Goal: Find specific page/section: Find specific page/section

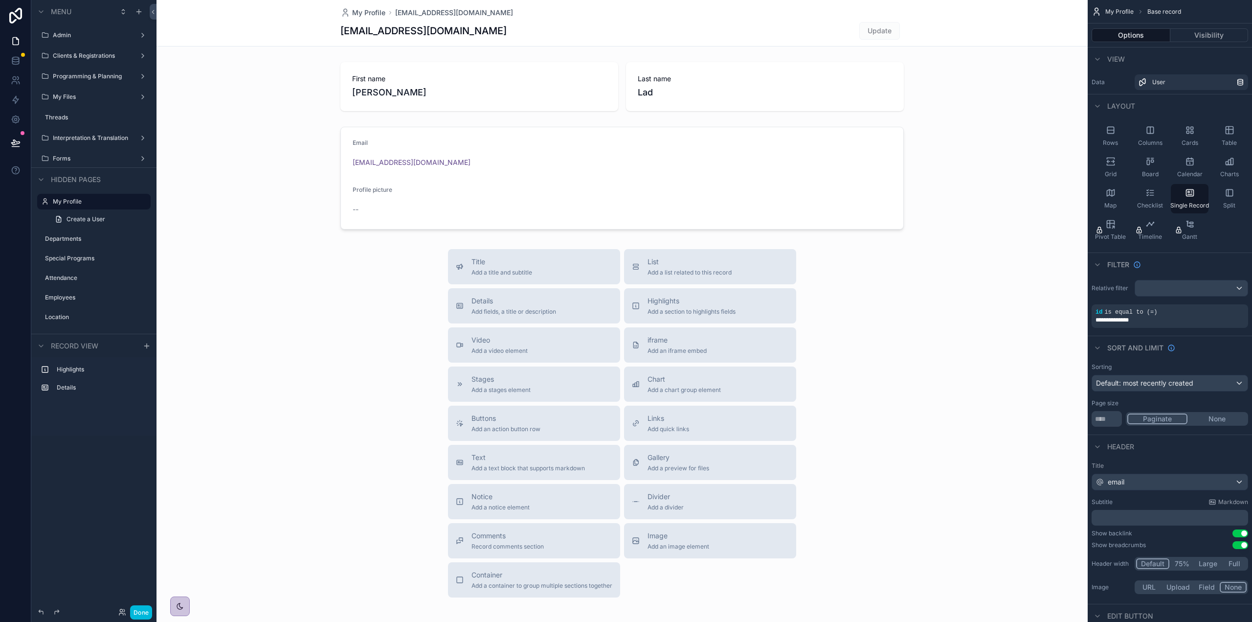
click at [366, 191] on div "scrollable content" at bounding box center [622, 338] width 931 height 676
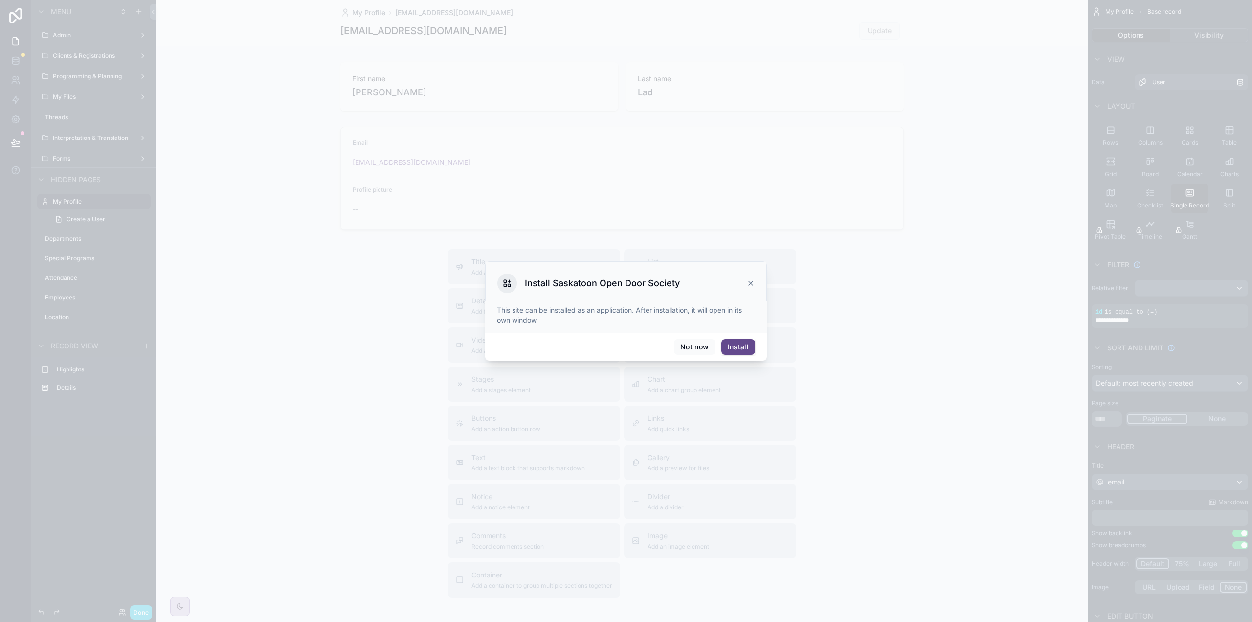
click at [371, 194] on div "Menu Admin Clients & Registrations Programming & Planning My Files Threads Inte…" at bounding box center [626, 311] width 1252 height 622
click at [371, 194] on div at bounding box center [626, 311] width 1252 height 622
click at [752, 280] on icon at bounding box center [751, 283] width 8 height 8
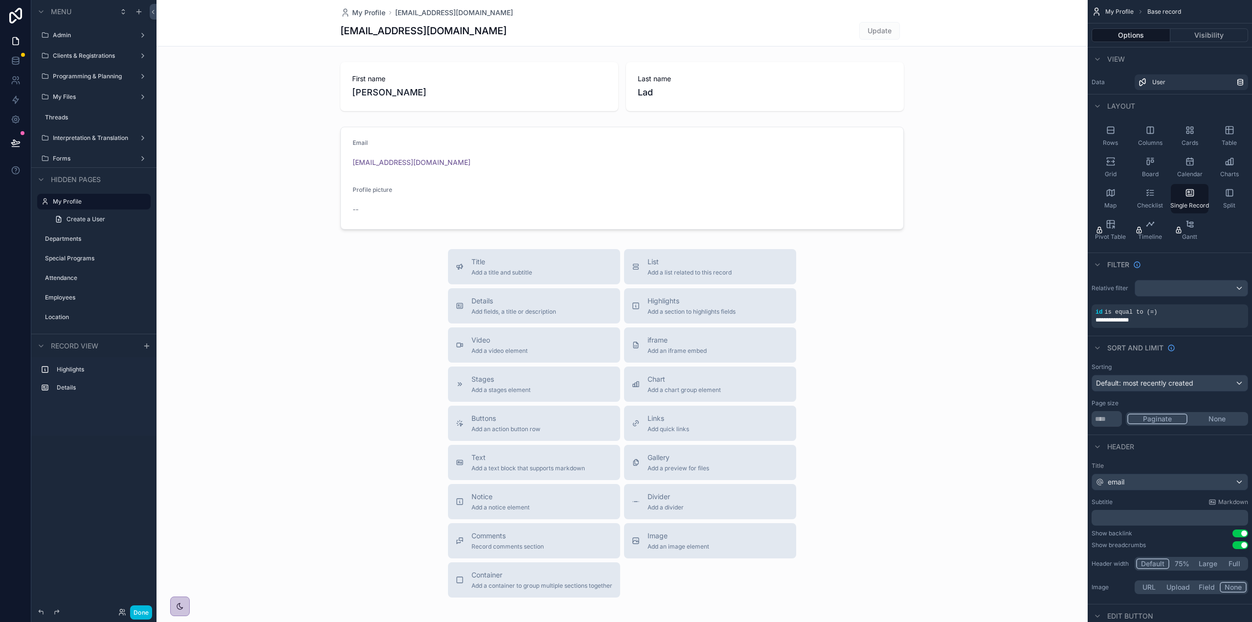
click at [67, 79] on label "Programming & Planning" at bounding box center [92, 76] width 78 height 8
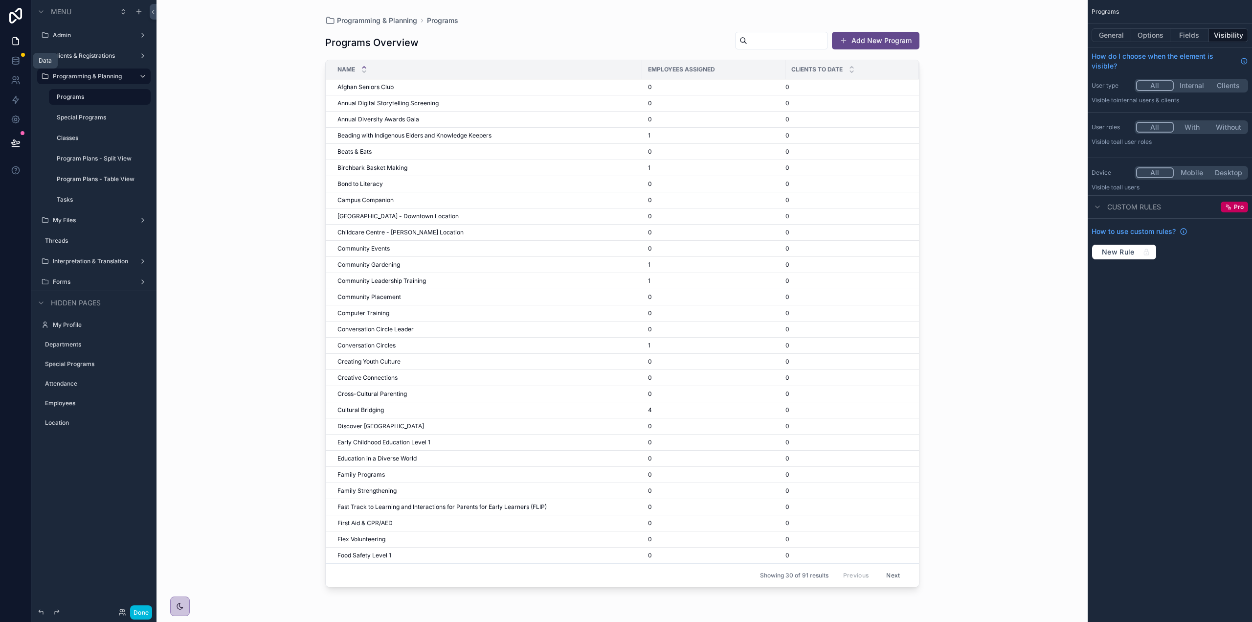
click at [17, 67] on link at bounding box center [15, 61] width 31 height 20
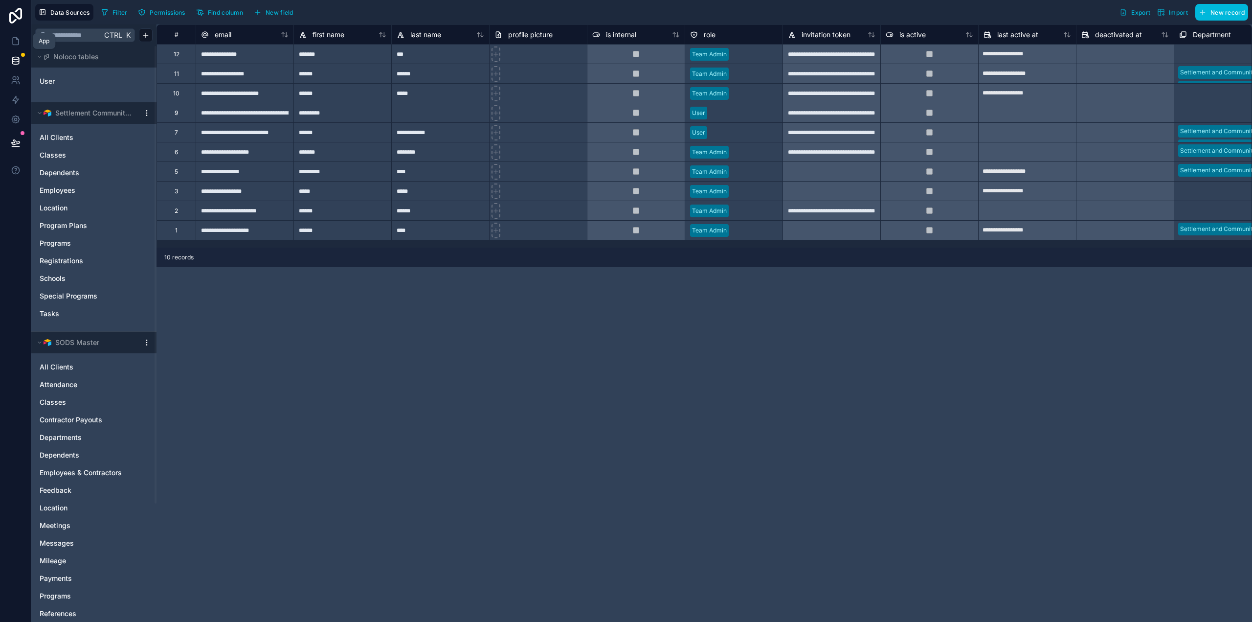
click at [13, 45] on icon at bounding box center [16, 41] width 10 height 10
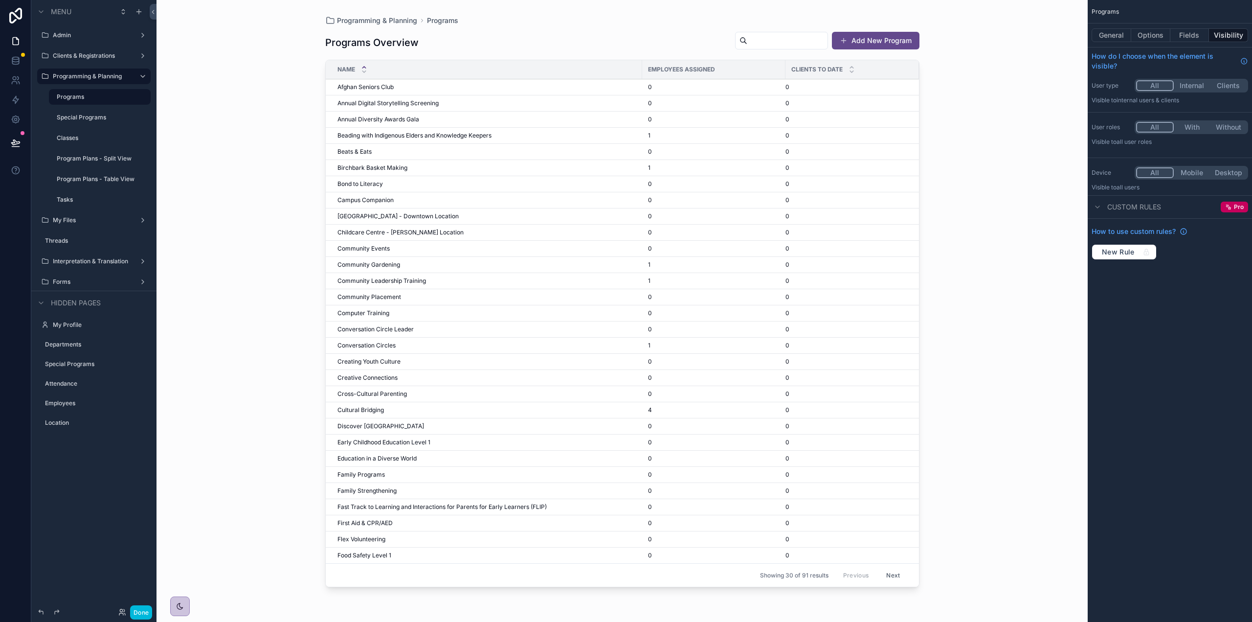
click at [21, 17] on icon at bounding box center [15, 16] width 13 height 16
